Goal: Task Accomplishment & Management: Manage account settings

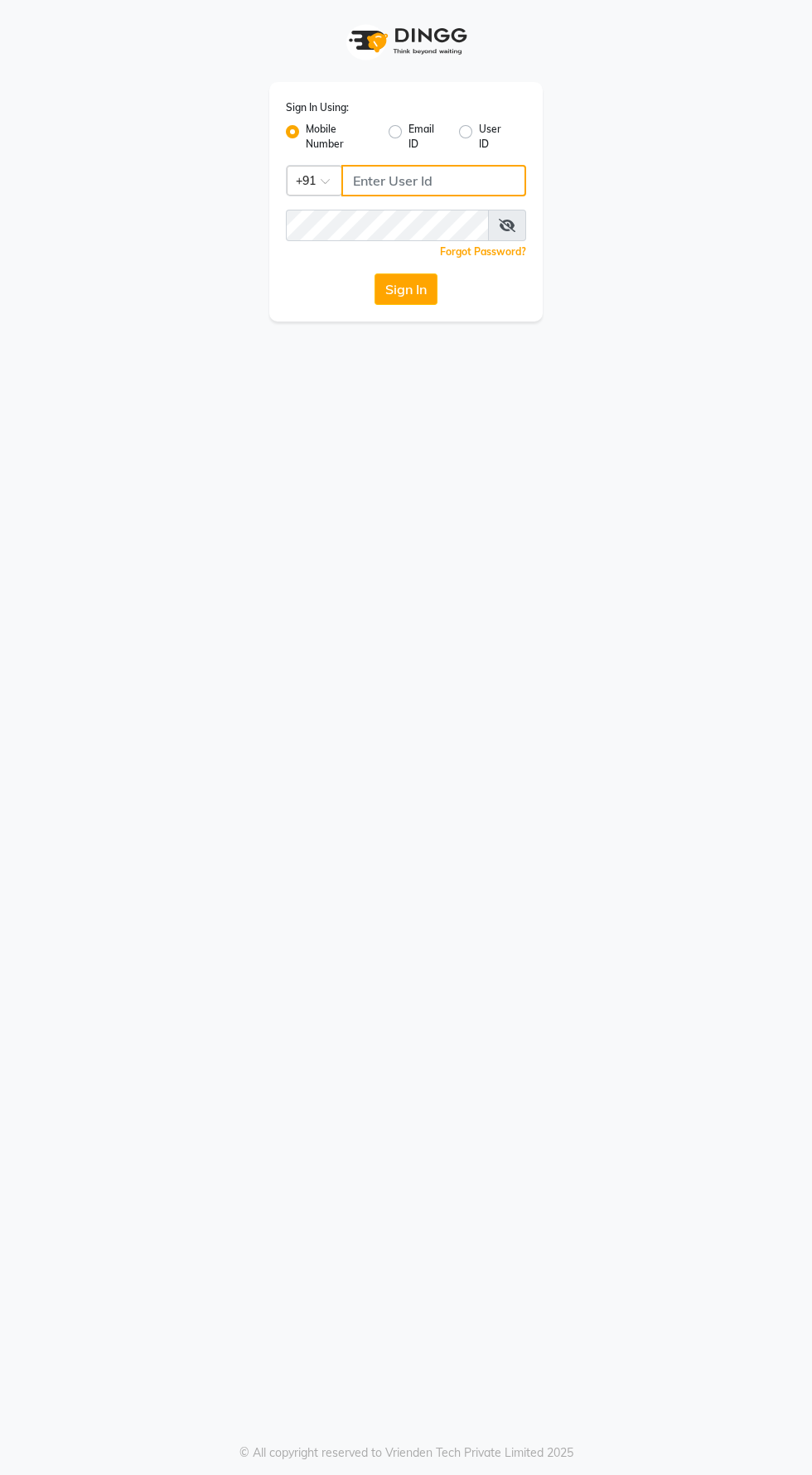
click at [457, 181] on input "Username" at bounding box center [434, 181] width 184 height 32
type input "8485953765"
click at [374, 274] on button "Sign In" at bounding box center [406, 289] width 63 height 32
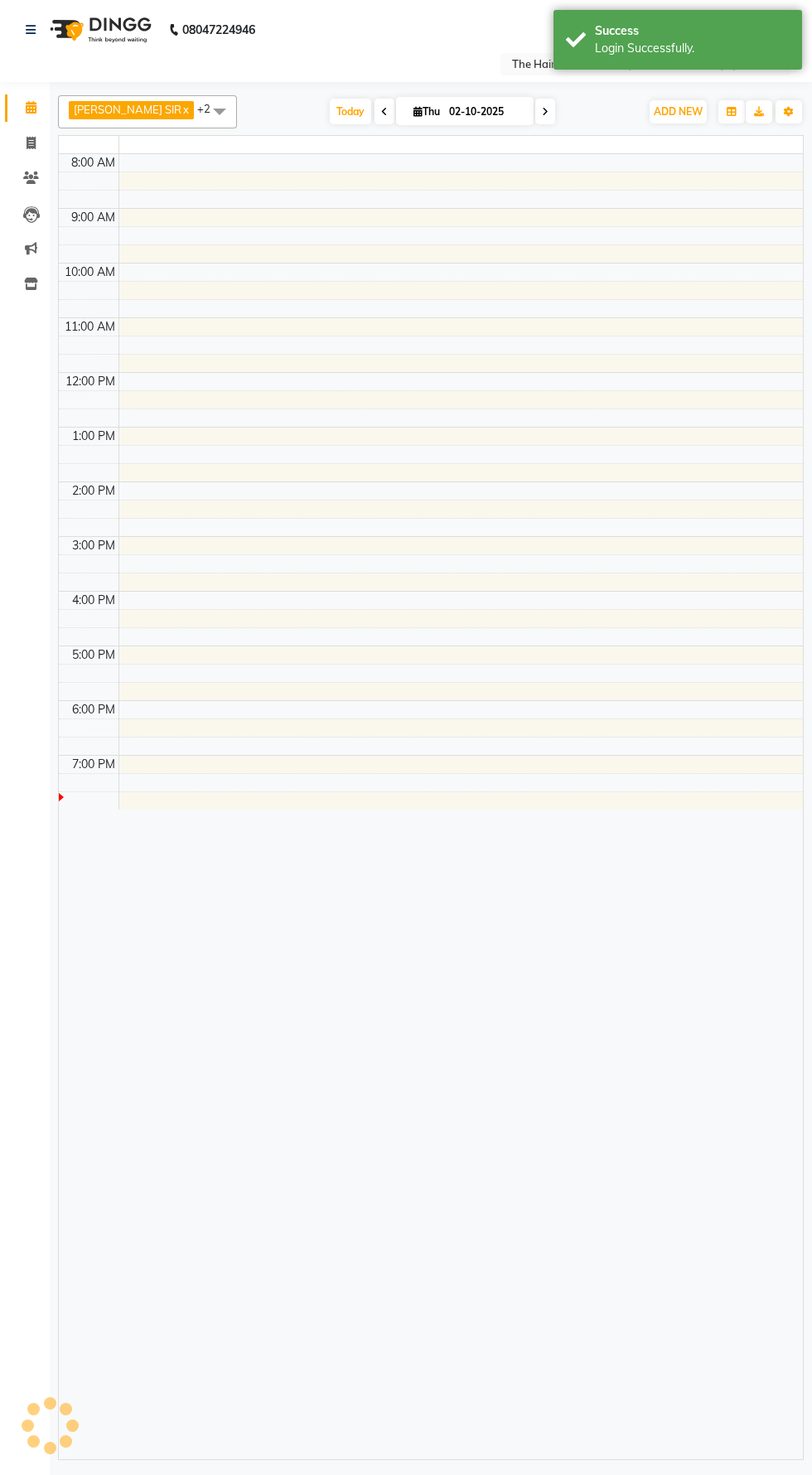
select select "en"
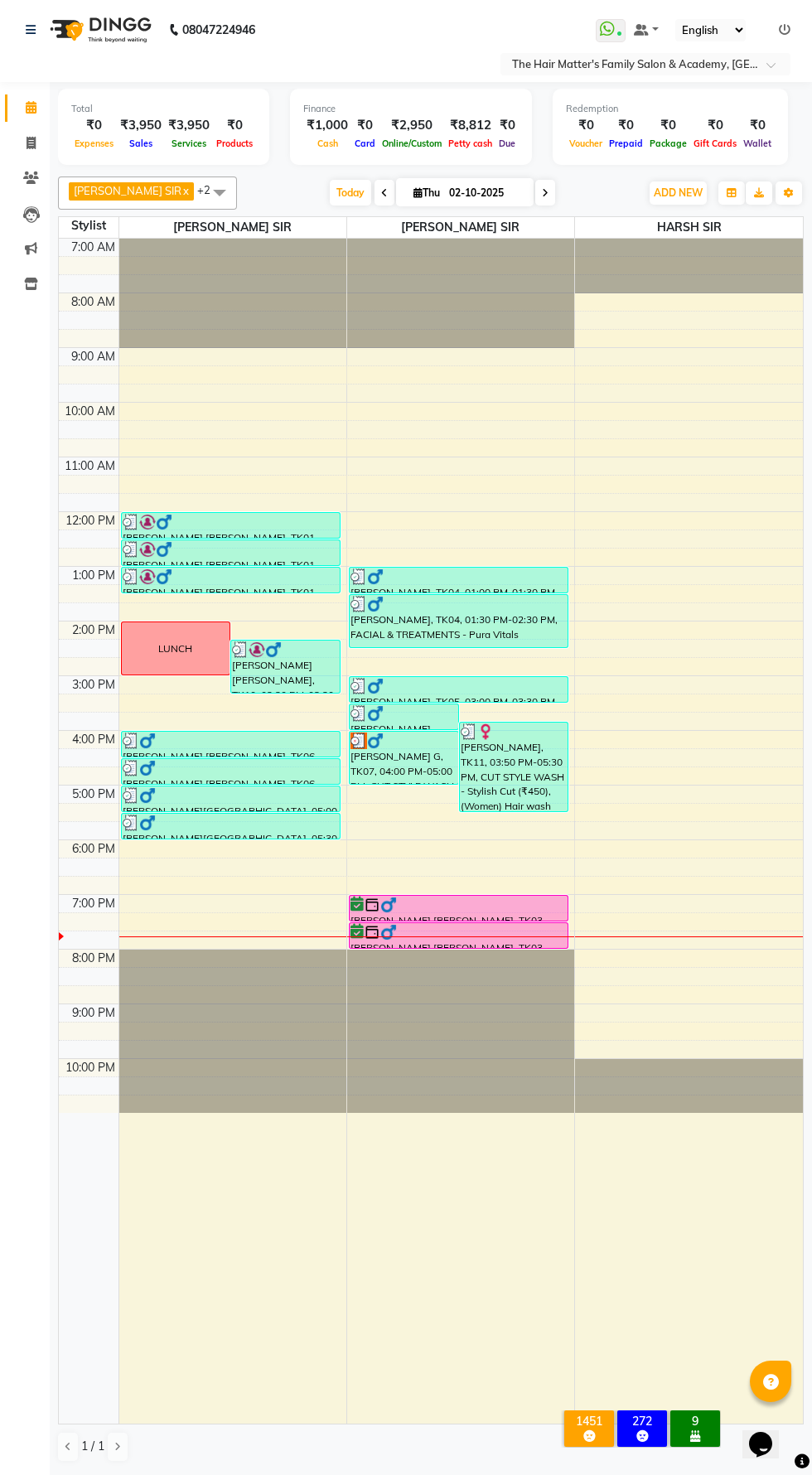
click at [384, 774] on div "[PERSON_NAME] G, TK07, 04:00 PM-05:00 PM, CUT STYLE WASH - Stylish Cut" at bounding box center [403, 758] width 108 height 52
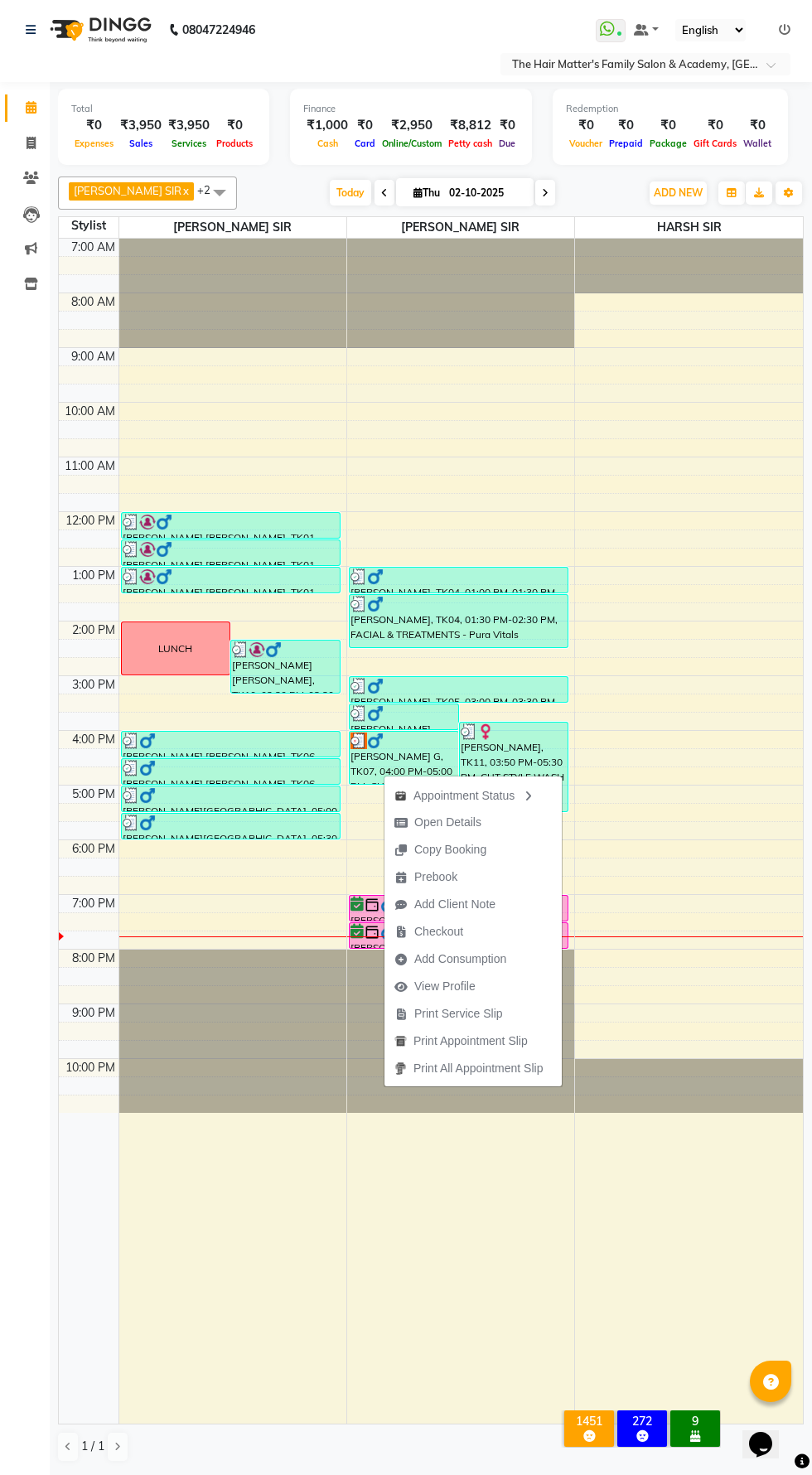
click at [413, 820] on span "Open Details" at bounding box center [437, 822] width 107 height 27
select select "3"
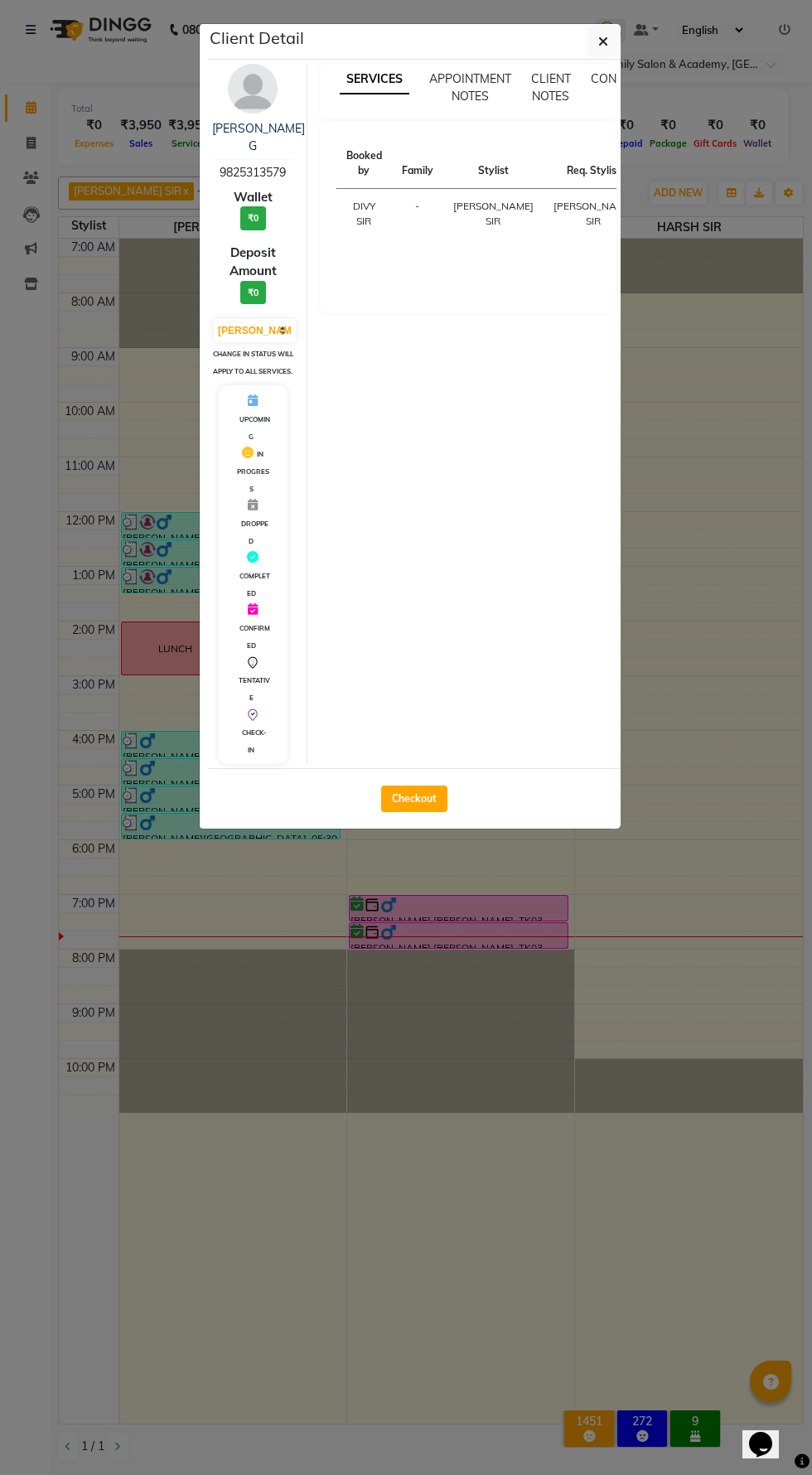
click at [603, 41] on icon "button" at bounding box center [603, 41] width 10 height 13
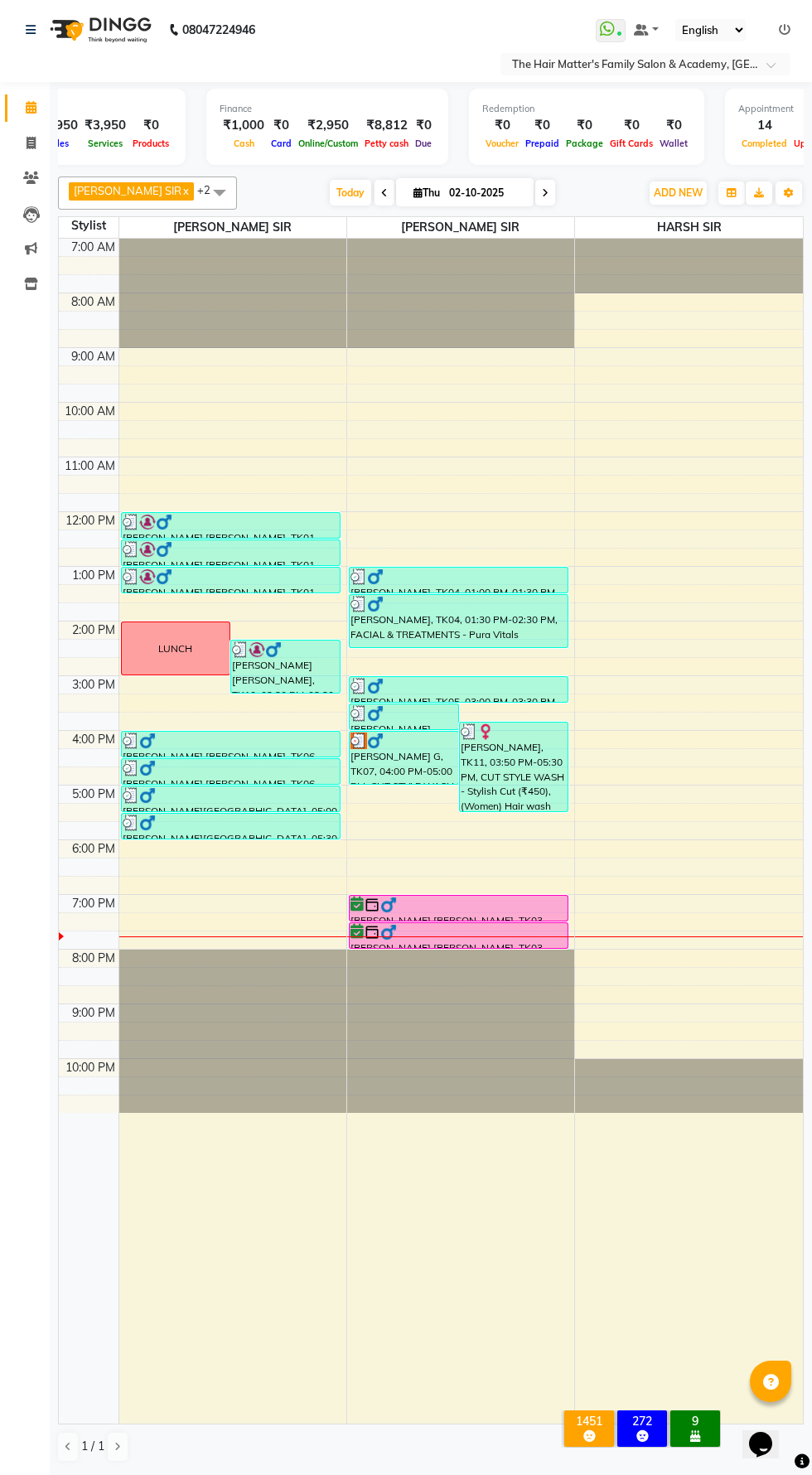
scroll to position [0, 84]
click at [318, 708] on td at bounding box center [460, 702] width 684 height 18
click at [274, 644] on img at bounding box center [273, 649] width 16 height 16
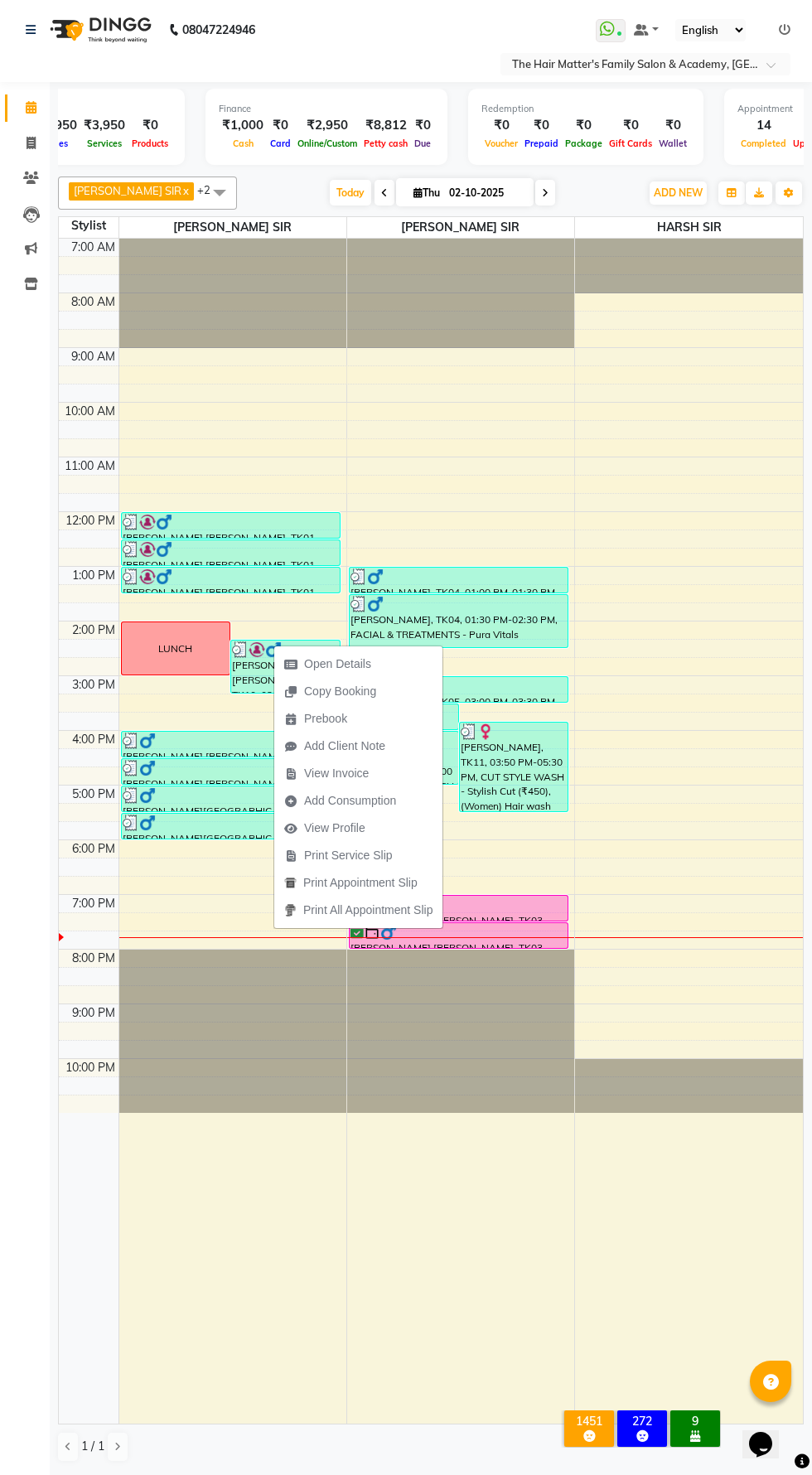
click at [564, 512] on td at bounding box center [460, 520] width 684 height 18
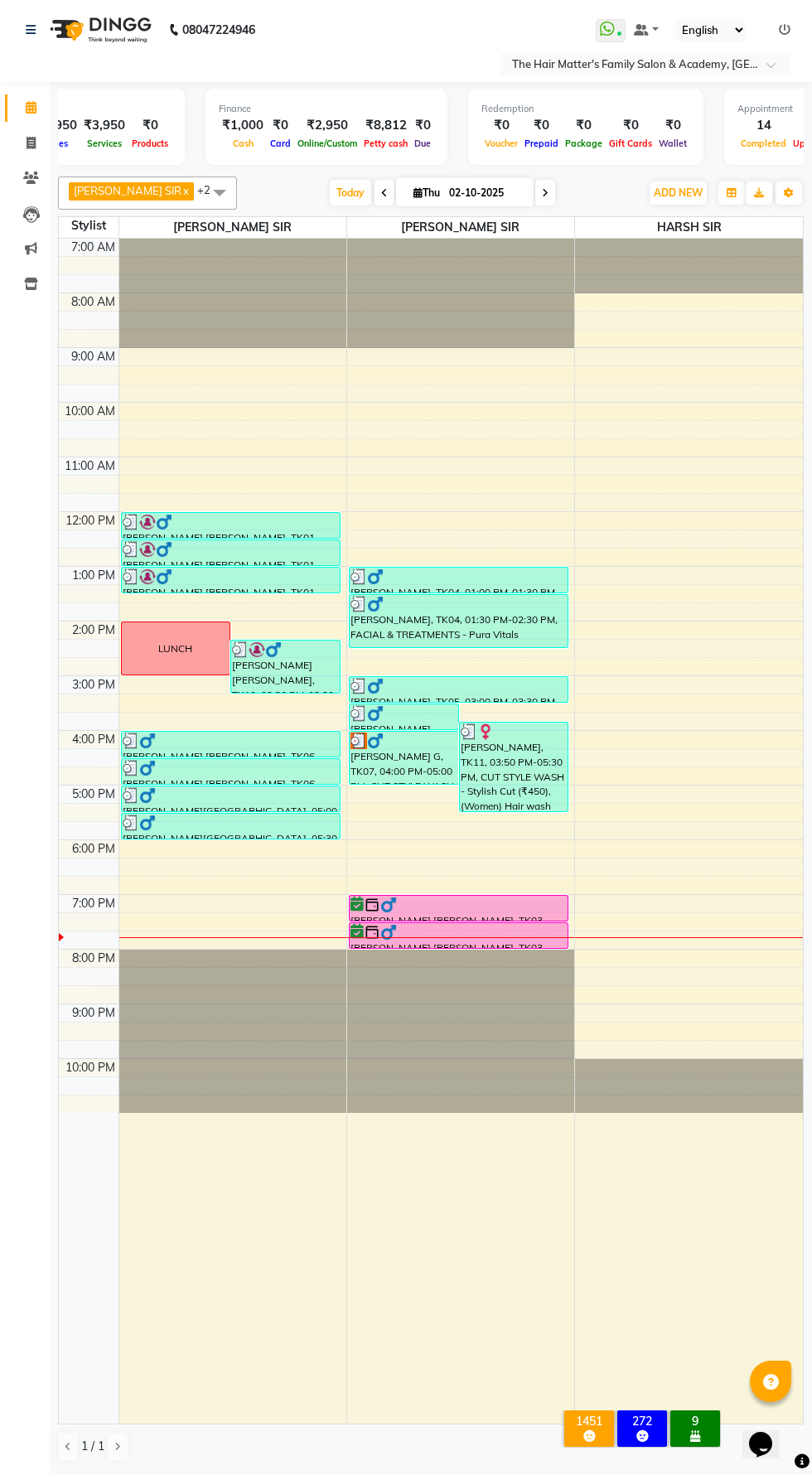
click at [470, 623] on div "[PERSON_NAME], TK04, 01:30 PM-02:30 PM, FACIAL & TREATMENTS - Pura Vitals" at bounding box center [458, 621] width 218 height 52
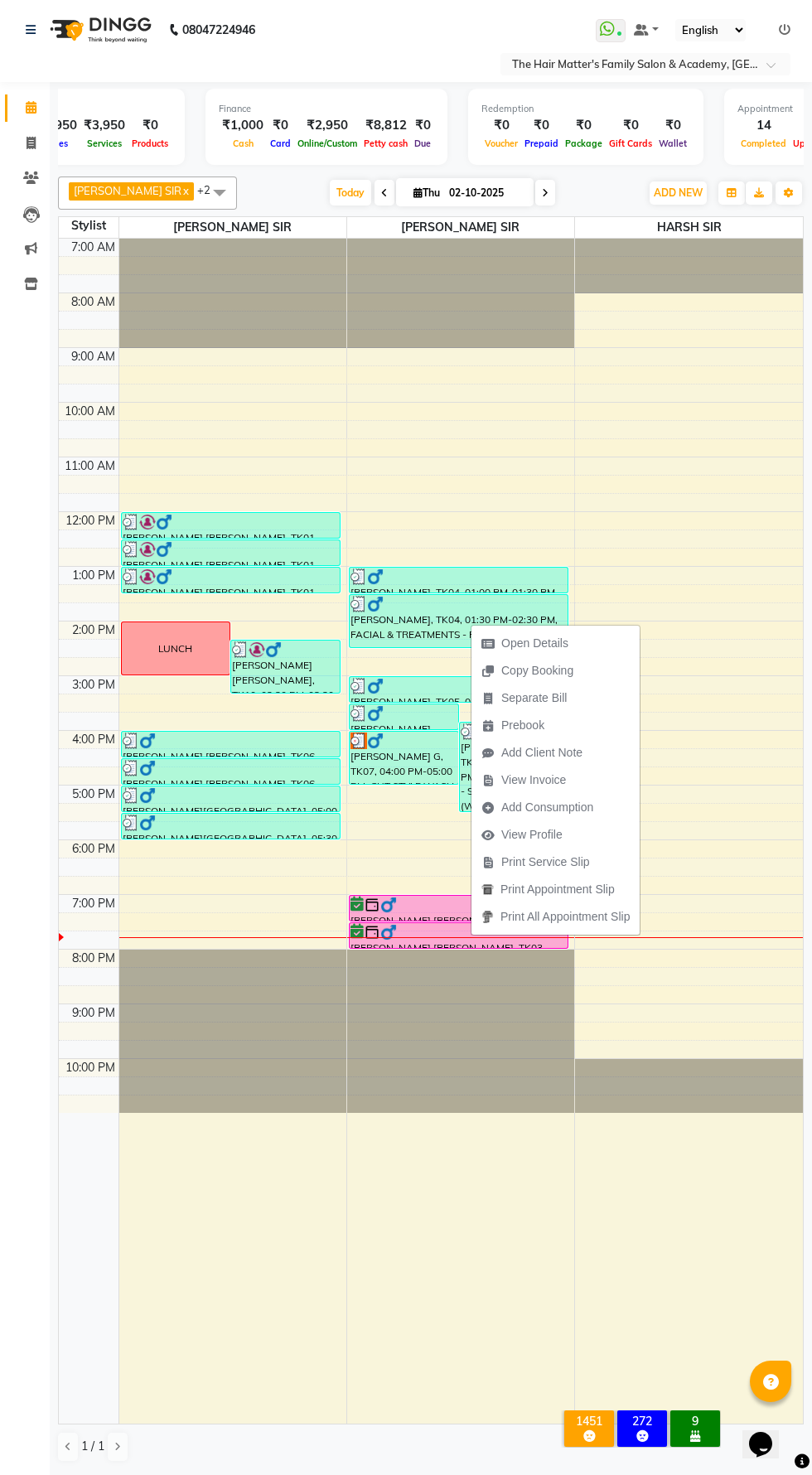
click at [569, 637] on span "Open Details" at bounding box center [524, 643] width 107 height 27
select select "3"
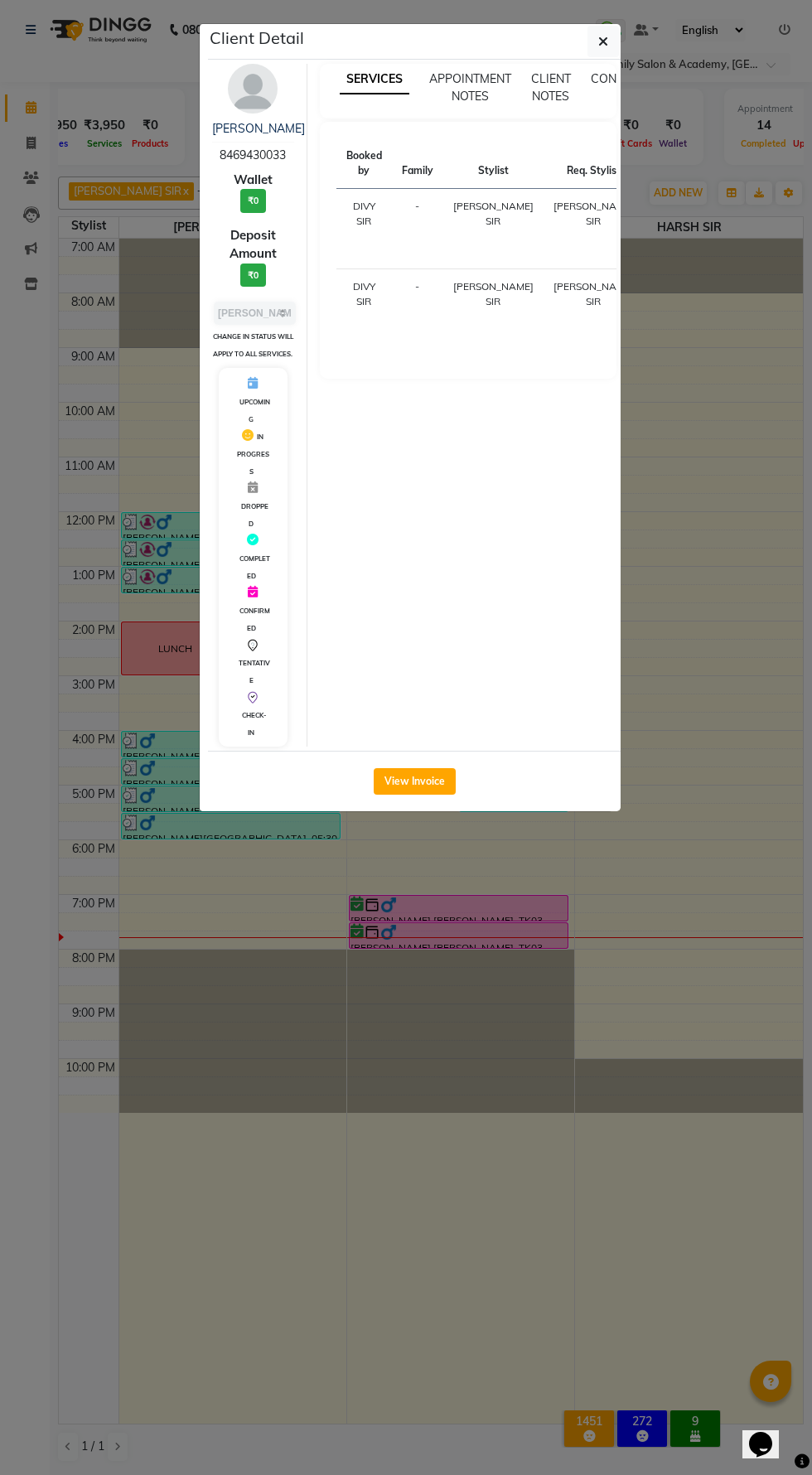
click at [620, 41] on div "Client Detail" at bounding box center [415, 41] width 413 height 36
click at [608, 79] on span "CONSUMPTION" at bounding box center [633, 79] width 86 height 15
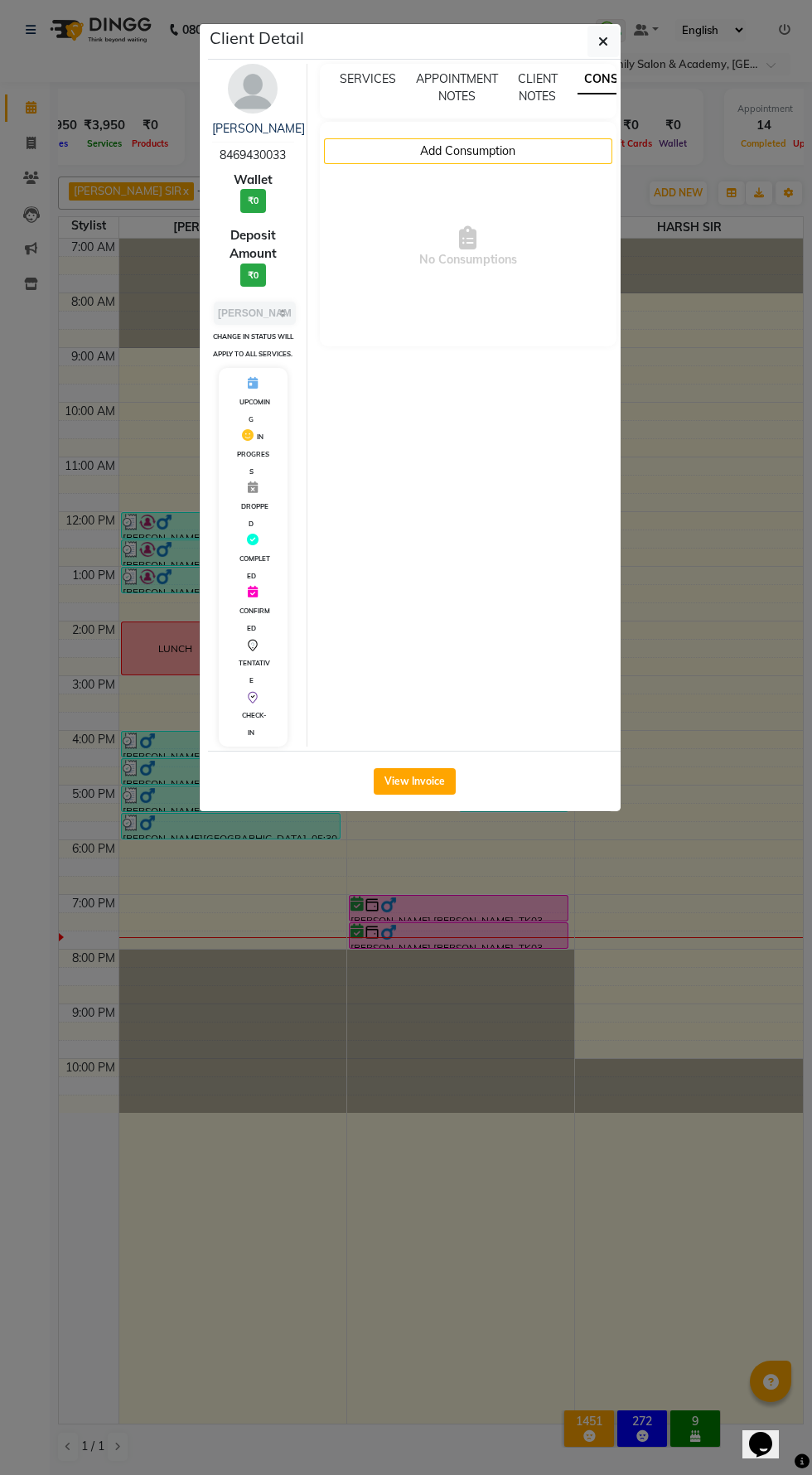
click at [603, 41] on icon "button" at bounding box center [603, 41] width 10 height 13
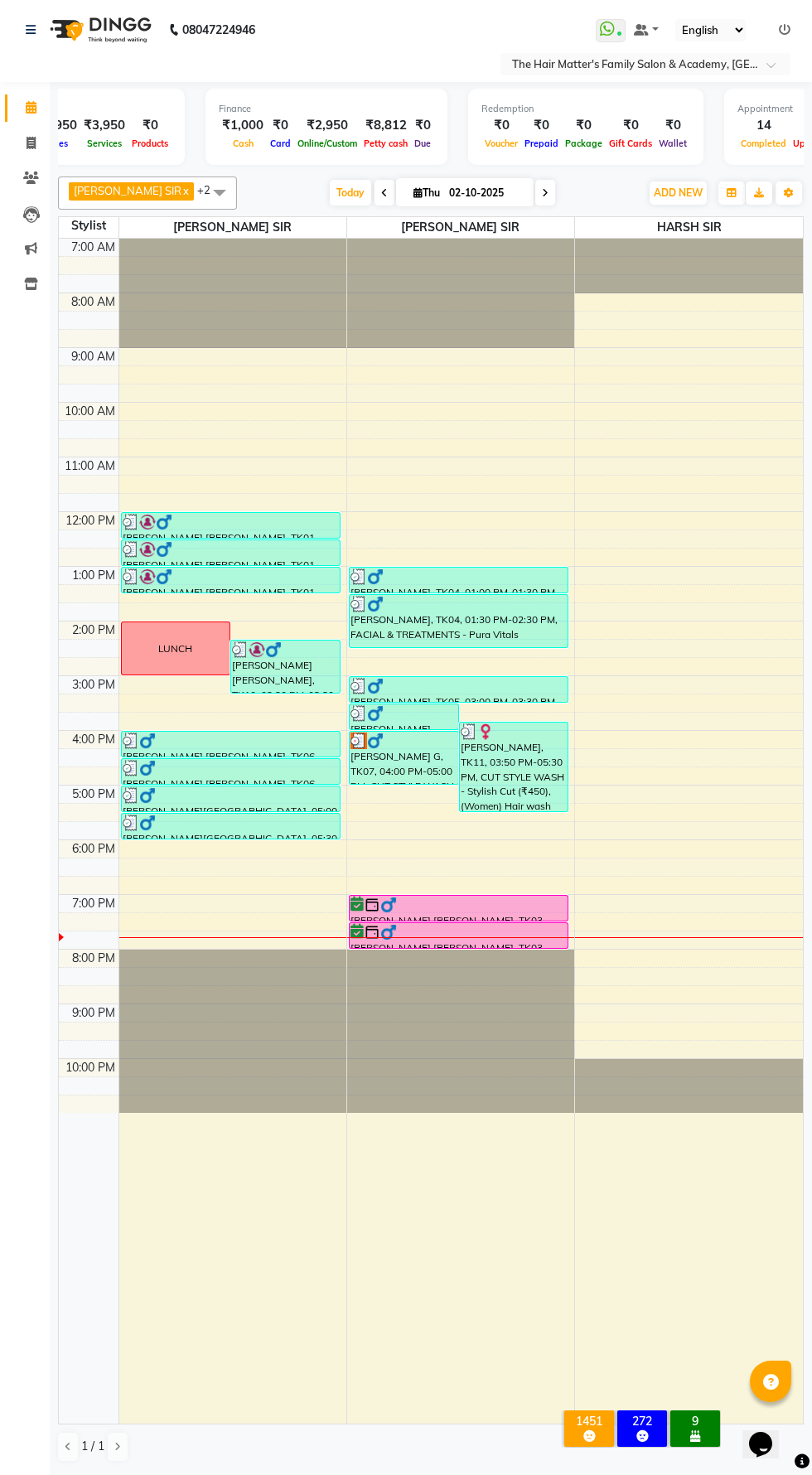
click at [554, 223] on span "[PERSON_NAME] SIR" at bounding box center [461, 228] width 227 height 21
click at [541, 192] on icon at bounding box center [544, 193] width 7 height 10
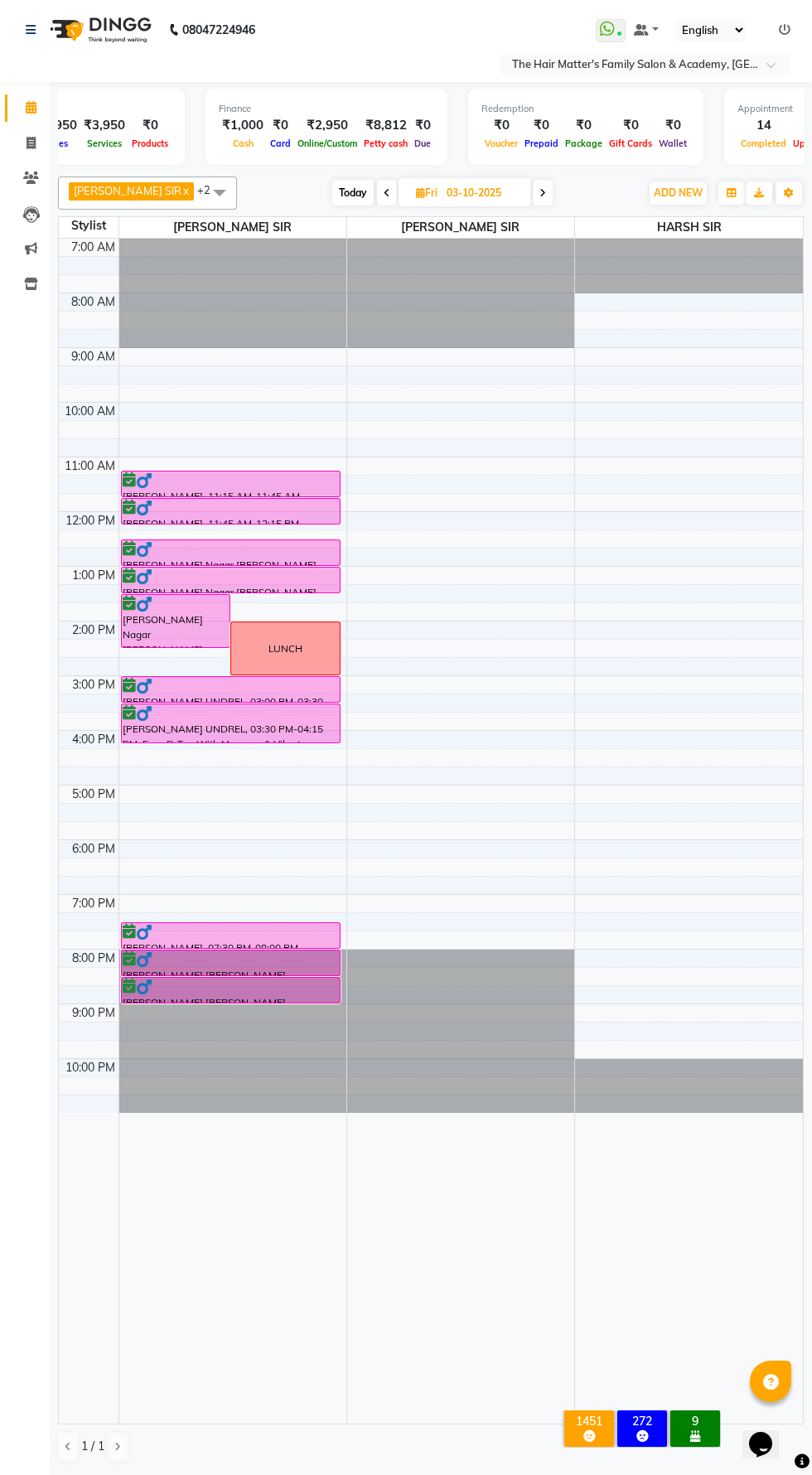
click at [539, 192] on icon at bounding box center [542, 193] width 7 height 10
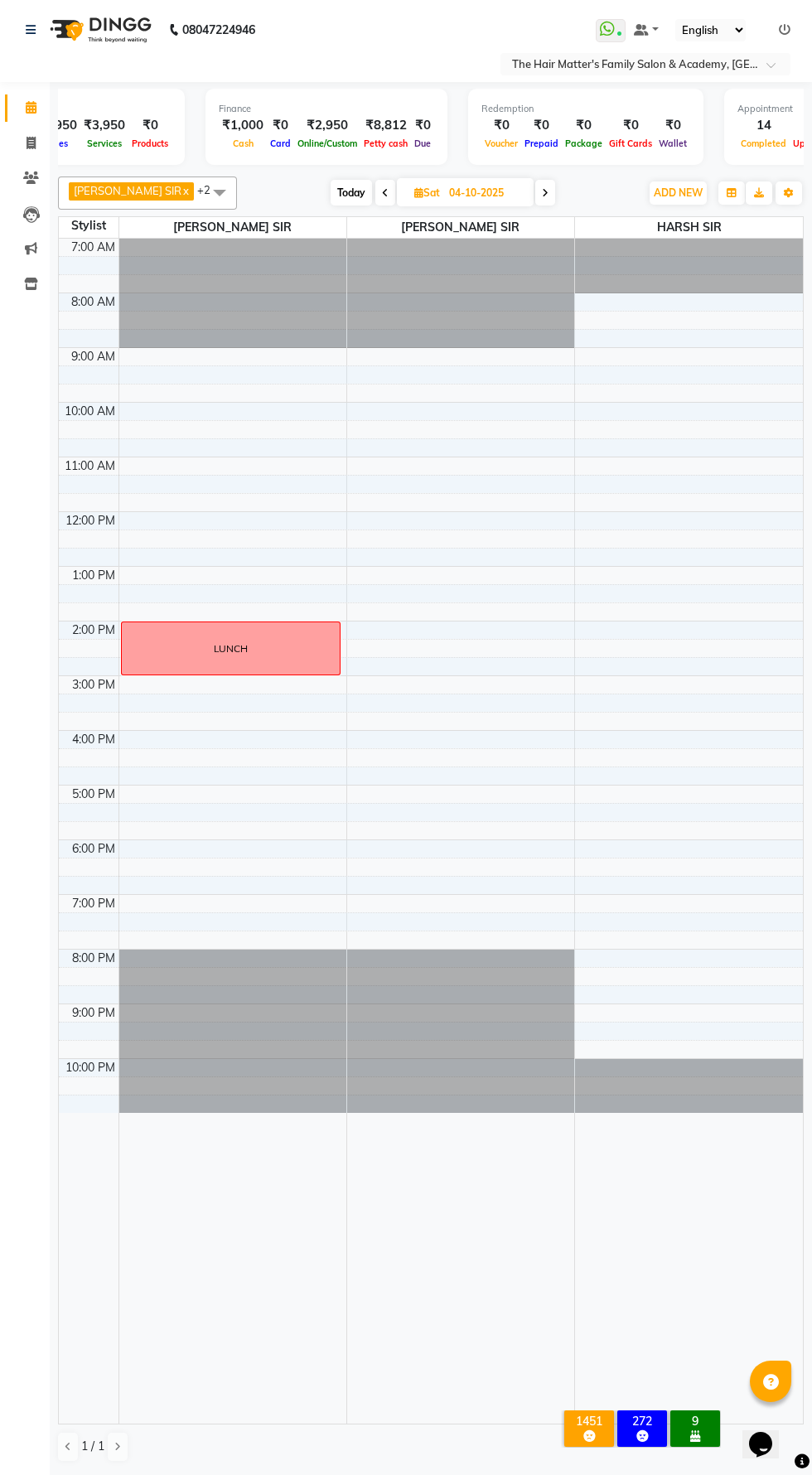
click at [561, 188] on div "[DATE] [DATE]" at bounding box center [442, 193] width 394 height 25
click at [541, 192] on icon at bounding box center [544, 193] width 7 height 10
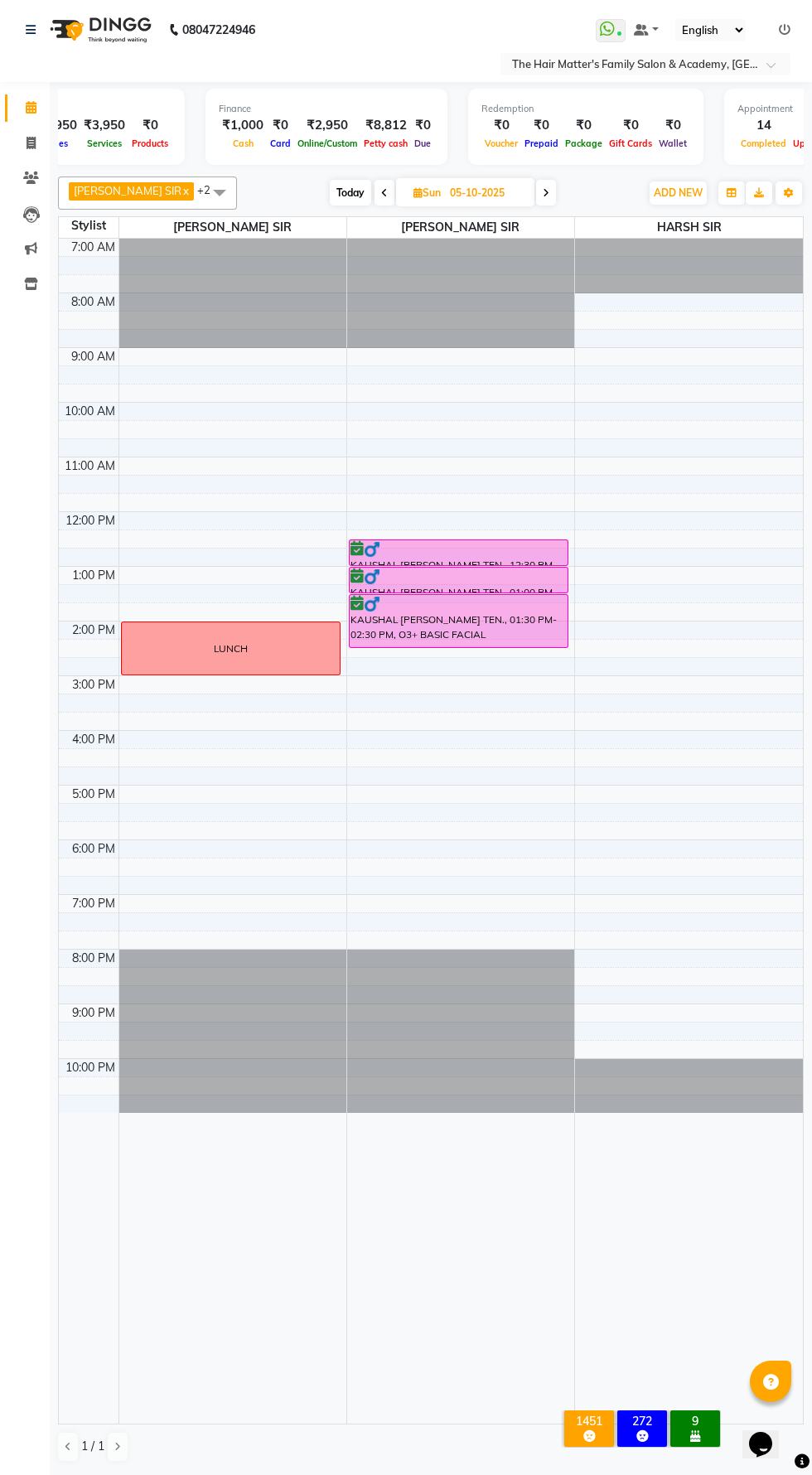
click at [329, 190] on span "Today" at bounding box center [349, 192] width 41 height 26
type input "02-10-2025"
